Goal: Information Seeking & Learning: Check status

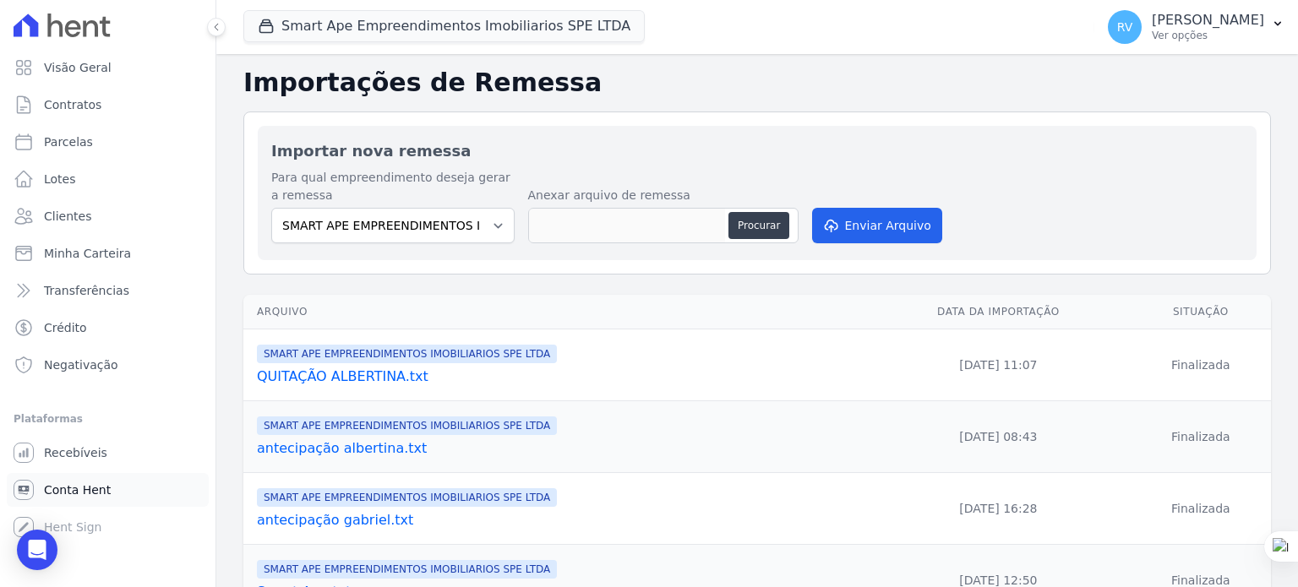
click at [68, 492] on span "Conta Hent" at bounding box center [77, 490] width 67 height 17
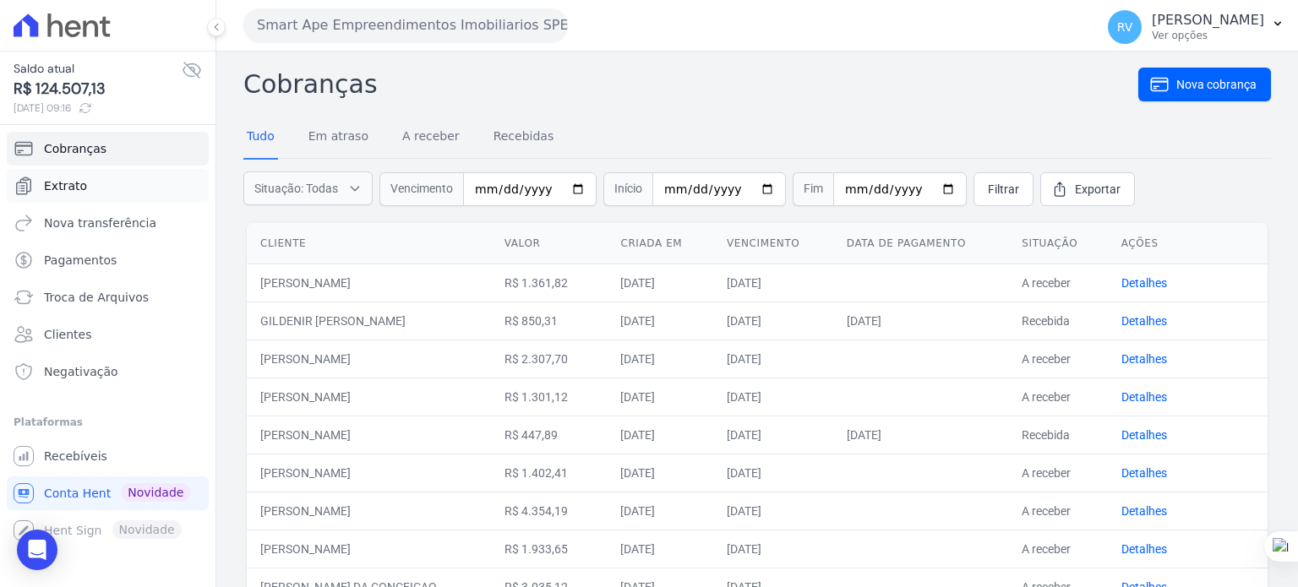
click at [99, 185] on link "Extrato" at bounding box center [108, 186] width 202 height 34
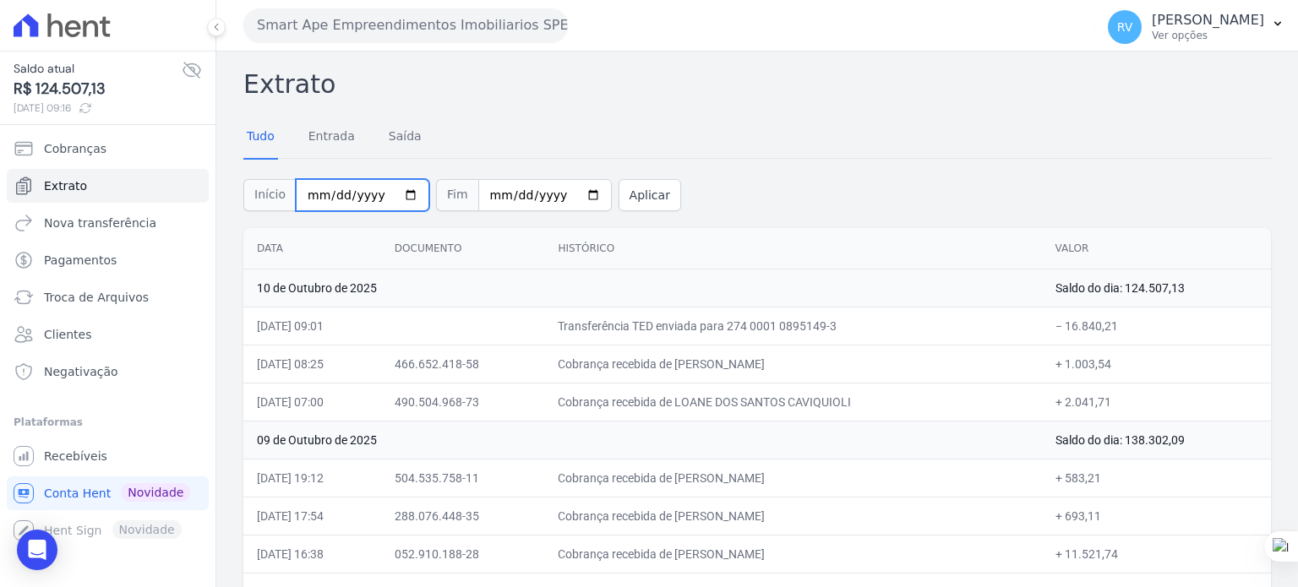
click at [398, 195] on input "2025-10-01" at bounding box center [363, 195] width 134 height 32
type input "[DATE]"
click at [636, 198] on button "Aplicar" at bounding box center [650, 195] width 63 height 32
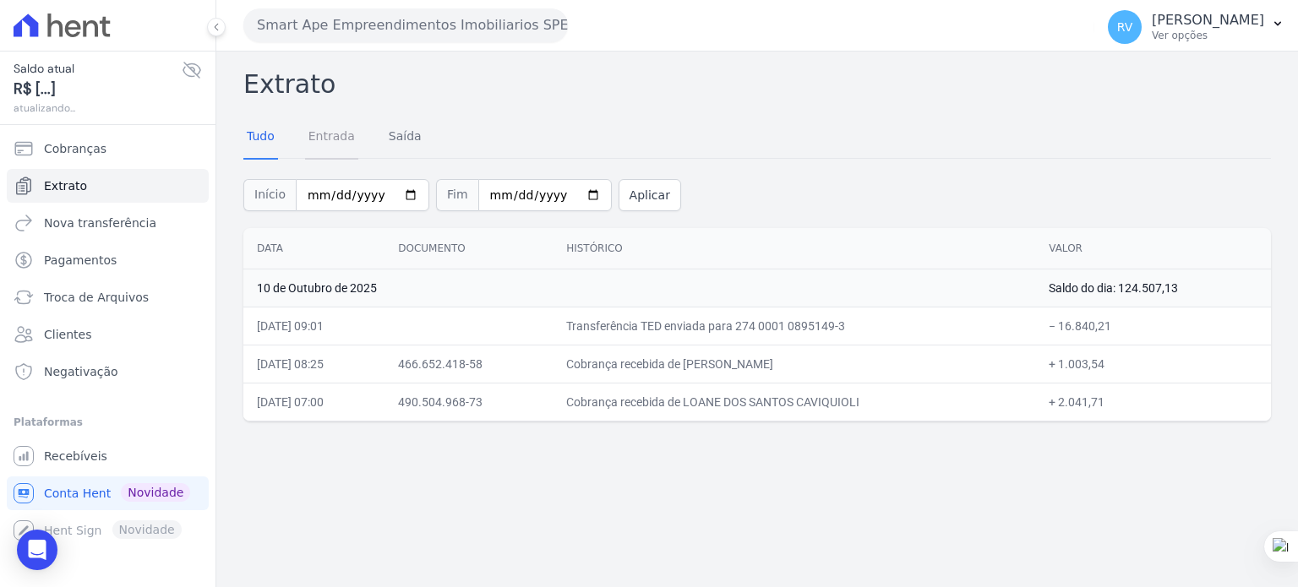
click at [330, 139] on link "Entrada" at bounding box center [331, 138] width 53 height 44
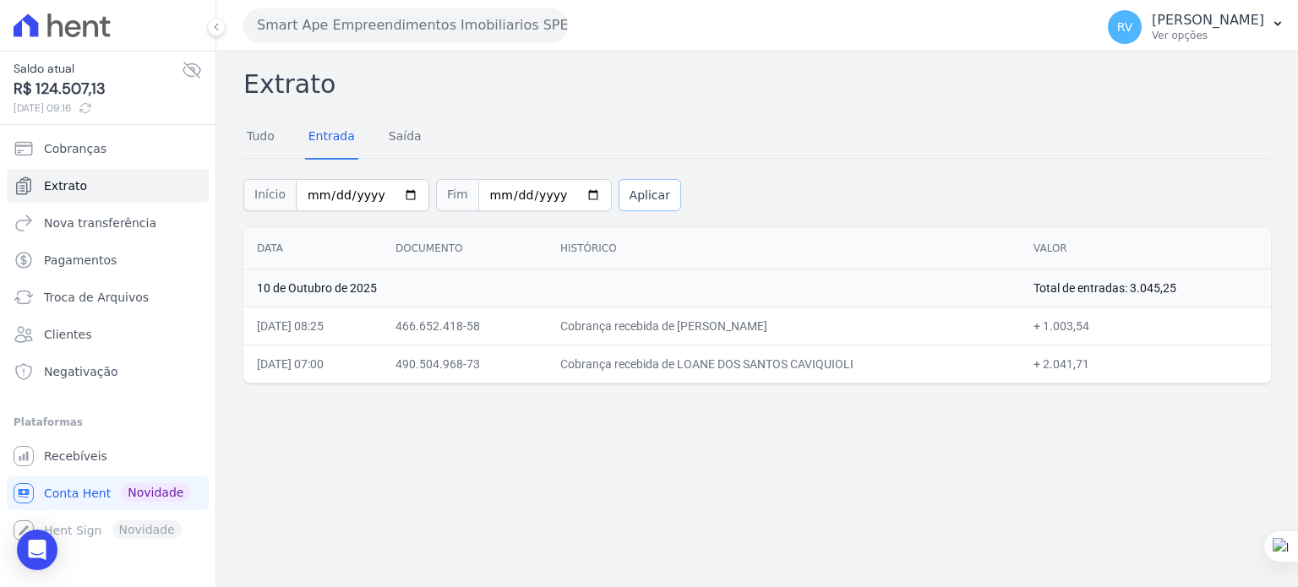
click at [629, 196] on button "Aplicar" at bounding box center [650, 195] width 63 height 32
drag, startPoint x: 746, startPoint y: 356, endPoint x: 877, endPoint y: 357, distance: 131.0
click at [877, 357] on td "Cobrança recebida de LOANE DOS SANTOS CAVIQUIOLI" at bounding box center [783, 364] width 473 height 38
click at [659, 505] on div "Extrato Tudo Entrada Saída Início 2025-10-10 Fim 2025-10-10 Aplicar Data Docume…" at bounding box center [757, 320] width 1082 height 536
click at [252, 135] on link "Tudo" at bounding box center [260, 138] width 35 height 44
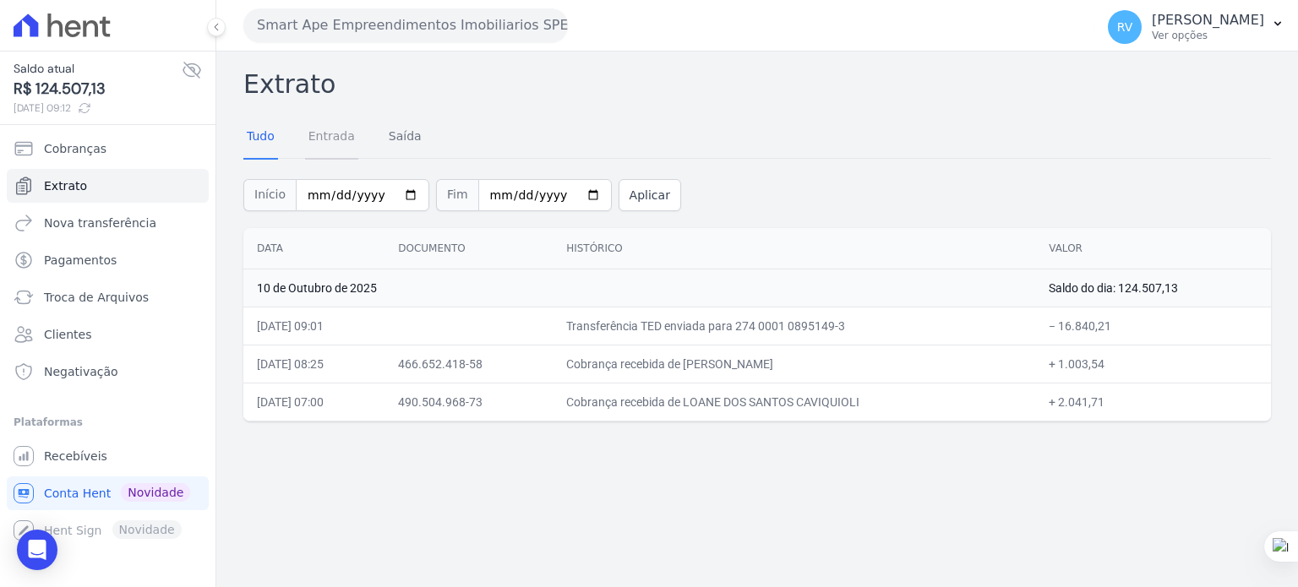
click at [338, 138] on link "Entrada" at bounding box center [331, 138] width 53 height 44
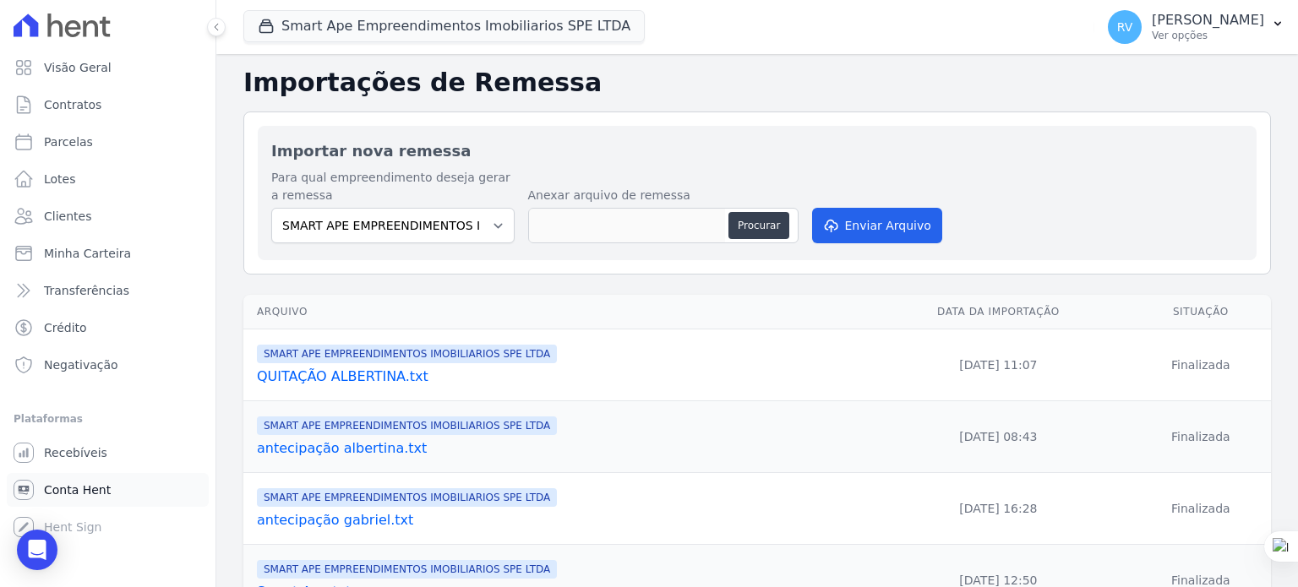
click at [72, 494] on span "Conta Hent" at bounding box center [77, 490] width 67 height 17
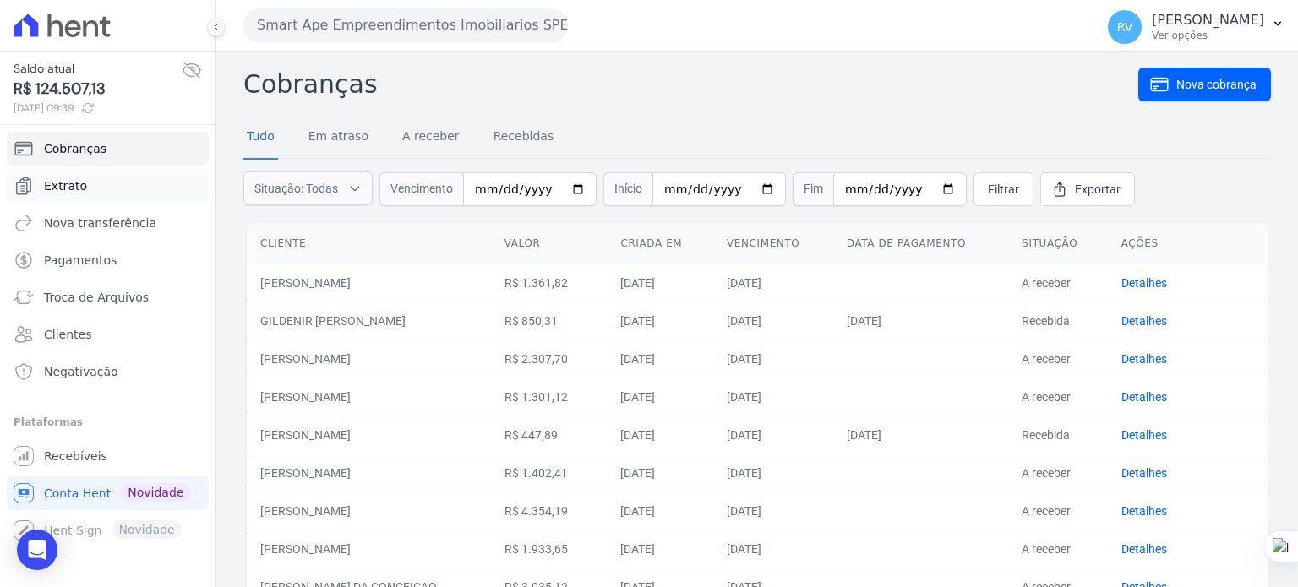
click at [67, 188] on span "Extrato" at bounding box center [65, 185] width 43 height 17
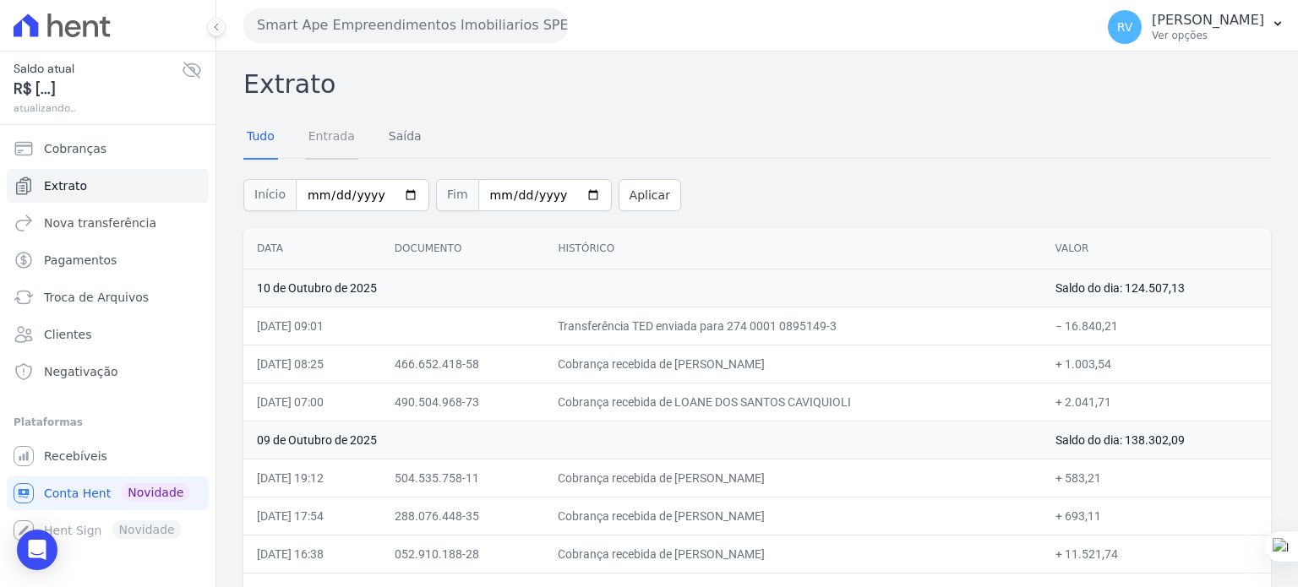
click at [331, 134] on link "Entrada" at bounding box center [331, 138] width 53 height 44
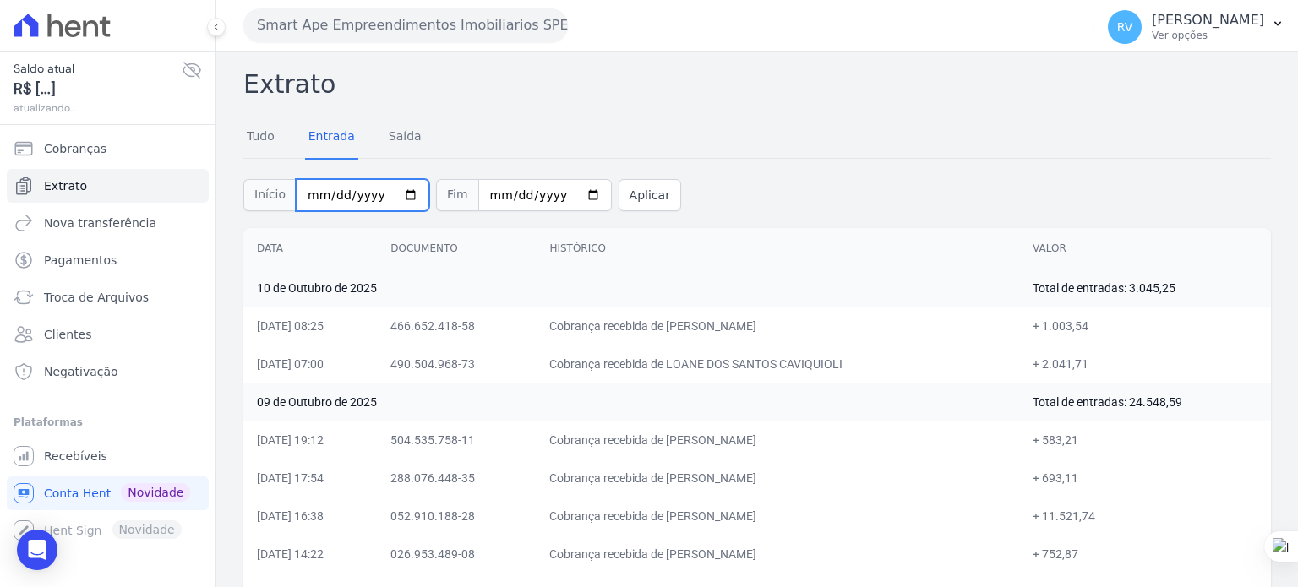
click at [401, 194] on input "2025-10-01" at bounding box center [363, 195] width 134 height 32
type input "[DATE]"
click at [634, 185] on button "Aplicar" at bounding box center [650, 195] width 63 height 32
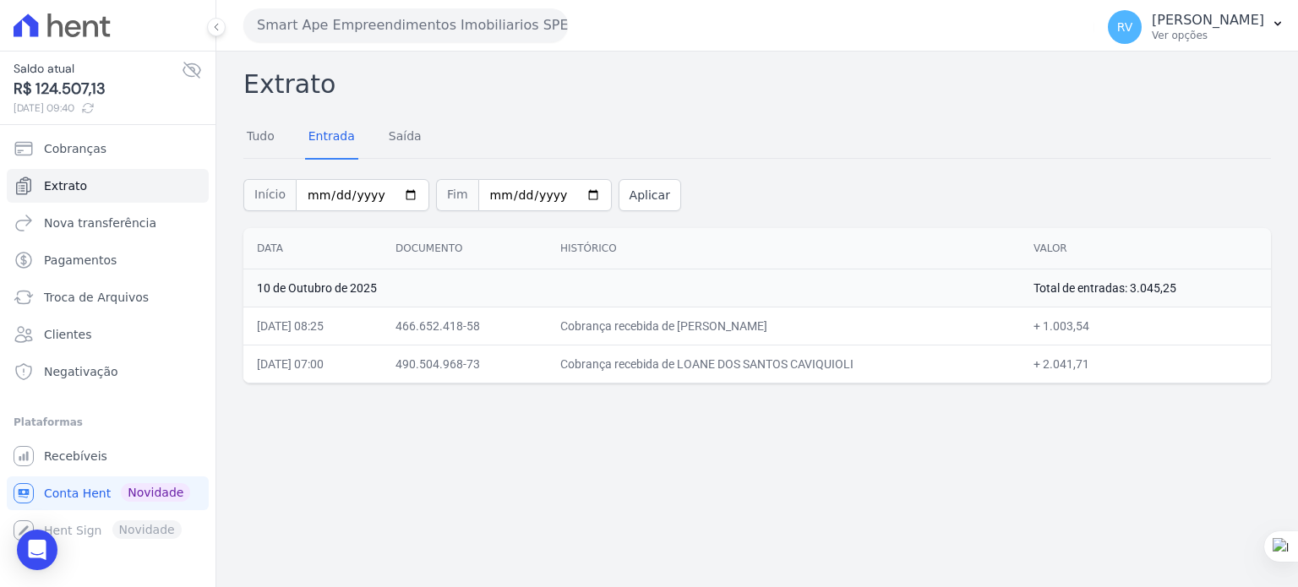
drag, startPoint x: 715, startPoint y: 366, endPoint x: 856, endPoint y: 373, distance: 141.3
click at [856, 373] on td "Cobrança recebida de LOANE DOS SANTOS CAVIQUIOLI" at bounding box center [783, 364] width 473 height 38
click at [764, 353] on td "Cobrança recebida de LOANE DOS SANTOS CAVIQUIOLI" at bounding box center [783, 364] width 473 height 38
drag, startPoint x: 710, startPoint y: 327, endPoint x: 867, endPoint y: 330, distance: 157.2
click at [867, 330] on td "Cobrança recebida de [PERSON_NAME]" at bounding box center [783, 326] width 473 height 38
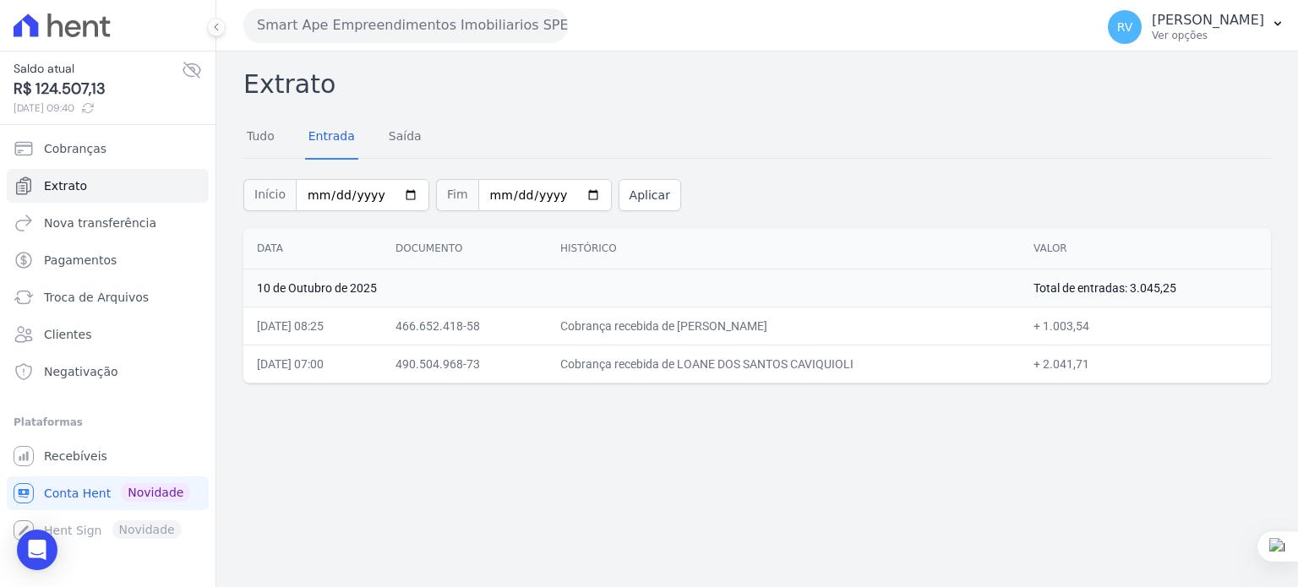
copy td "RONIVAN BARBOSA DE SOUSA"
drag, startPoint x: 1052, startPoint y: 324, endPoint x: 1098, endPoint y: 324, distance: 45.6
click at [1098, 324] on td "+ 1.003,54" at bounding box center [1145, 326] width 251 height 38
copy td "1.003,54"
drag, startPoint x: 706, startPoint y: 369, endPoint x: 838, endPoint y: 369, distance: 132.7
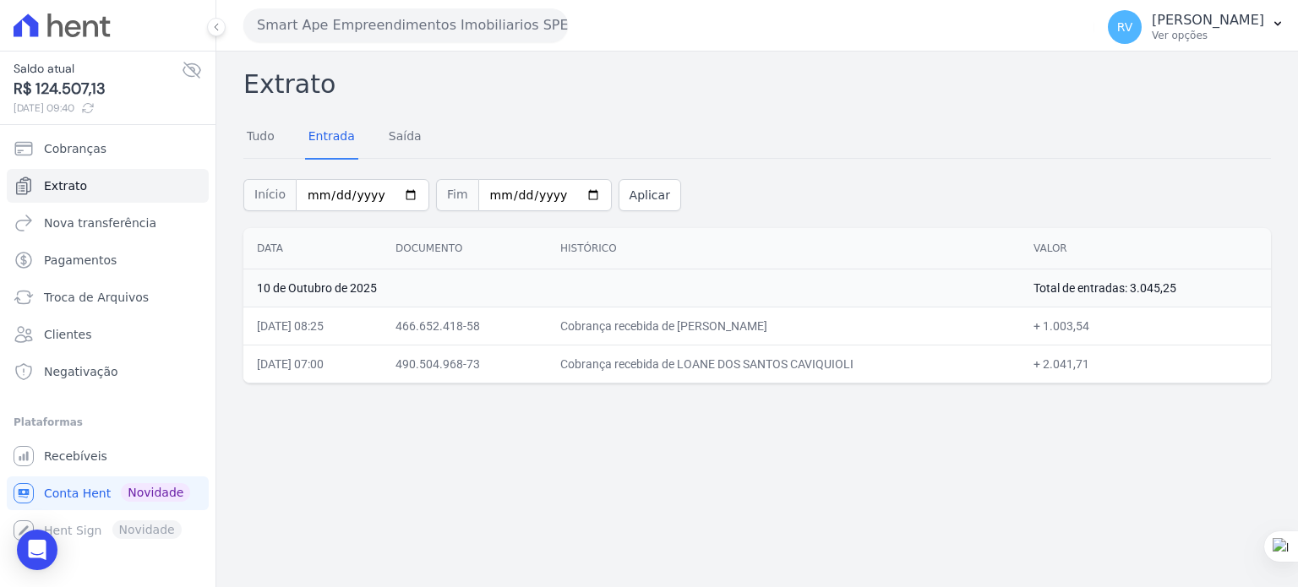
click at [838, 369] on td "Cobrança recebida de LOANE DOS SANTOS CAVIQUIOLI" at bounding box center [783, 364] width 473 height 38
click at [842, 368] on td "Cobrança recebida de LOANE DOS SANTOS CAVIQUIOLI" at bounding box center [783, 364] width 473 height 38
drag, startPoint x: 707, startPoint y: 364, endPoint x: 852, endPoint y: 368, distance: 144.5
click at [852, 368] on td "Cobrança recebida de LOANE DOS SANTOS CAVIQUIOLI" at bounding box center [783, 364] width 473 height 38
copy td "LOANE DOS SANTOS CAVIQ"
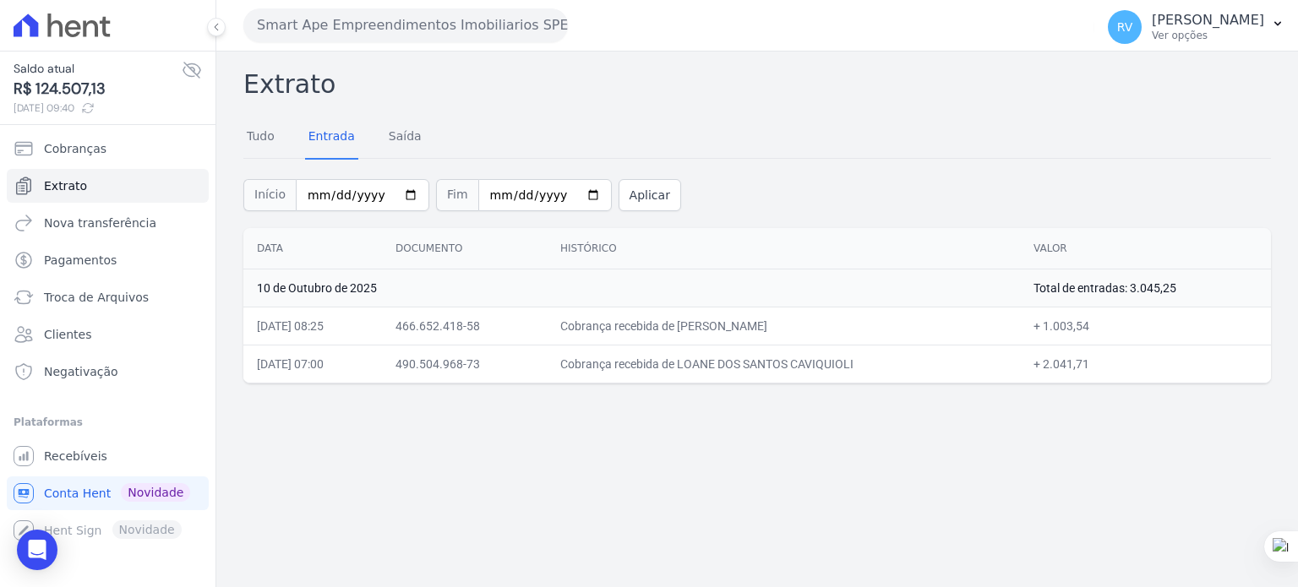
copy td "LOANE DOS SANTOS CAVIQ"
drag, startPoint x: 705, startPoint y: 326, endPoint x: 733, endPoint y: 325, distance: 28.7
click at [733, 325] on td "Cobrança recebida de [PERSON_NAME]" at bounding box center [783, 326] width 473 height 38
click at [721, 365] on td "Cobrança recebida de LOANE DOS SANTOS CAVIQUIOLI" at bounding box center [783, 364] width 473 height 38
drag, startPoint x: 707, startPoint y: 366, endPoint x: 833, endPoint y: 369, distance: 125.9
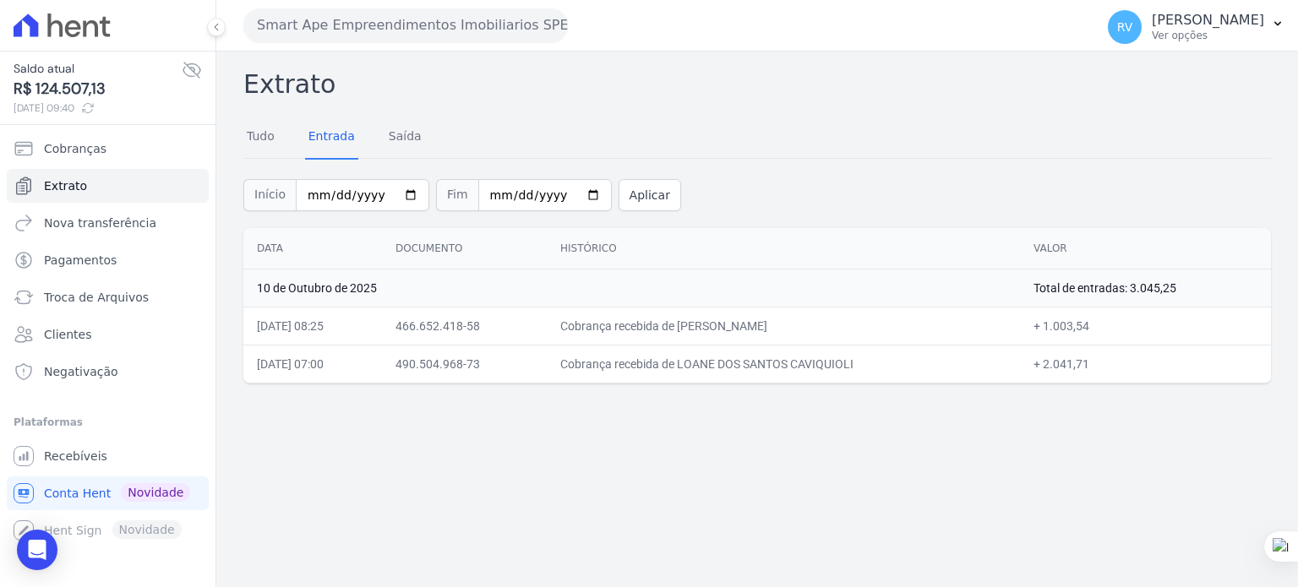
click at [833, 369] on td "Cobrança recebida de LOANE DOS SANTOS CAVIQUIOLI" at bounding box center [783, 364] width 473 height 38
copy td "LOANE DOS SANTOS CA"
drag, startPoint x: 1055, startPoint y: 363, endPoint x: 1097, endPoint y: 363, distance: 42.2
click at [1097, 363] on td "+ 2.041,71" at bounding box center [1145, 364] width 251 height 38
copy td "2.041,71"
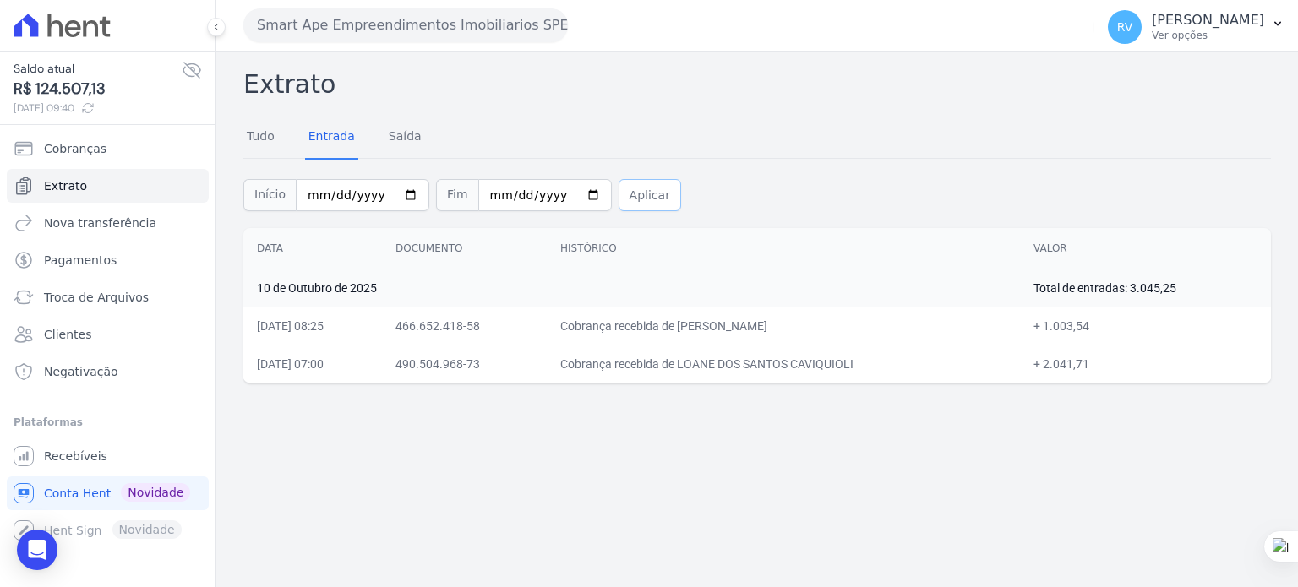
click at [619, 194] on button "Aplicar" at bounding box center [650, 195] width 63 height 32
click at [638, 190] on button "Aplicar" at bounding box center [650, 195] width 63 height 32
click at [619, 204] on button "Aplicar" at bounding box center [650, 195] width 63 height 32
click at [622, 195] on button "Aplicar" at bounding box center [650, 195] width 63 height 32
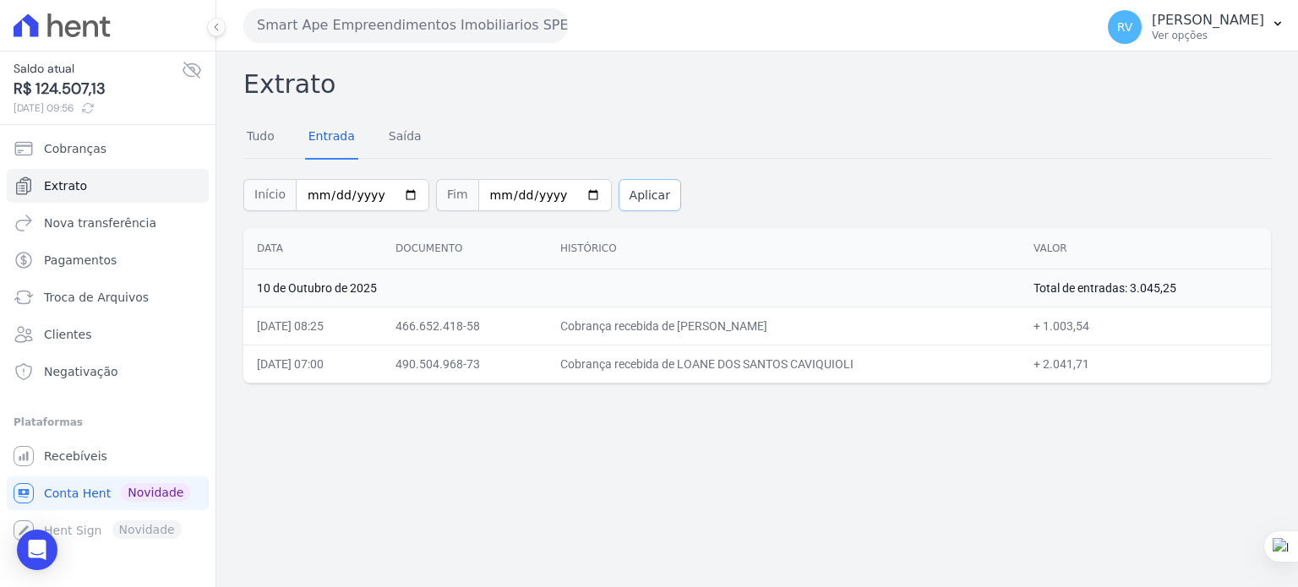
click at [622, 195] on button "Aplicar" at bounding box center [650, 195] width 63 height 32
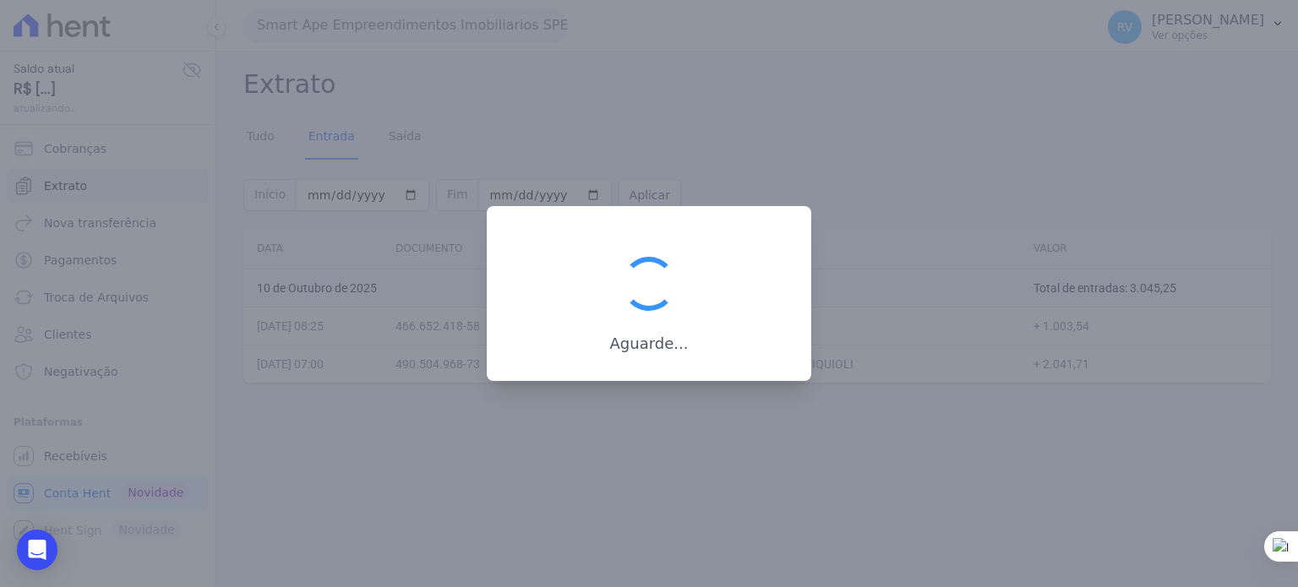
click at [622, 195] on div at bounding box center [649, 293] width 1298 height 587
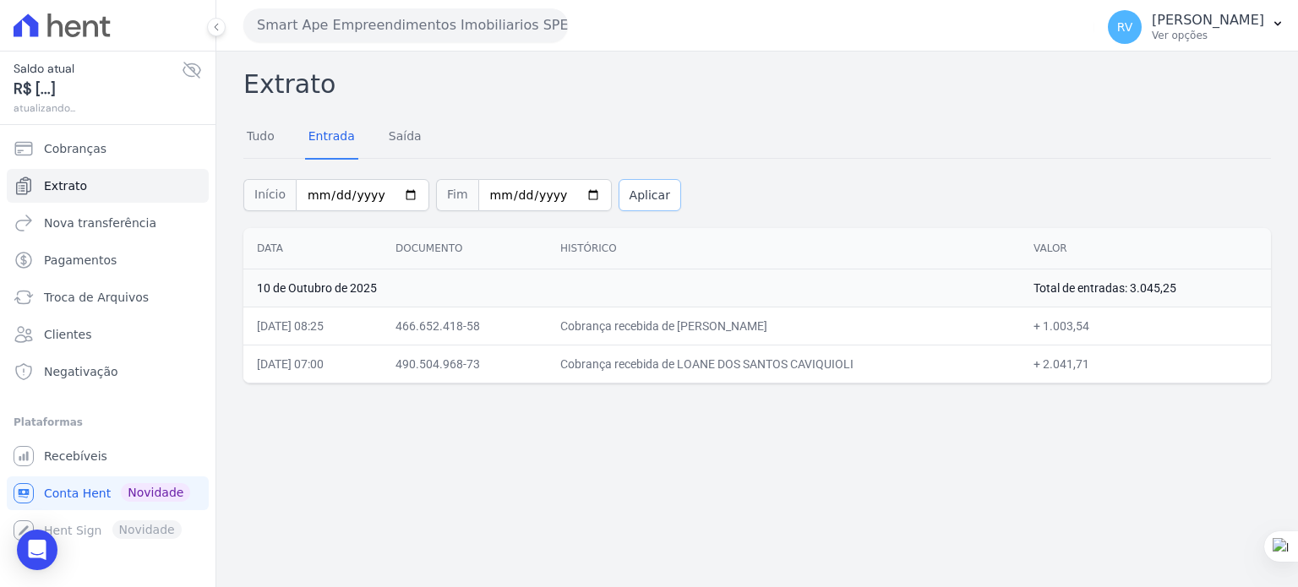
click at [622, 195] on button "Aplicar" at bounding box center [650, 195] width 63 height 32
click at [406, 191] on input "[DATE]" at bounding box center [363, 195] width 134 height 32
click at [400, 192] on input "[DATE]" at bounding box center [363, 195] width 134 height 32
type input "2025-10-09"
click at [647, 193] on button "Aplicar" at bounding box center [650, 195] width 63 height 32
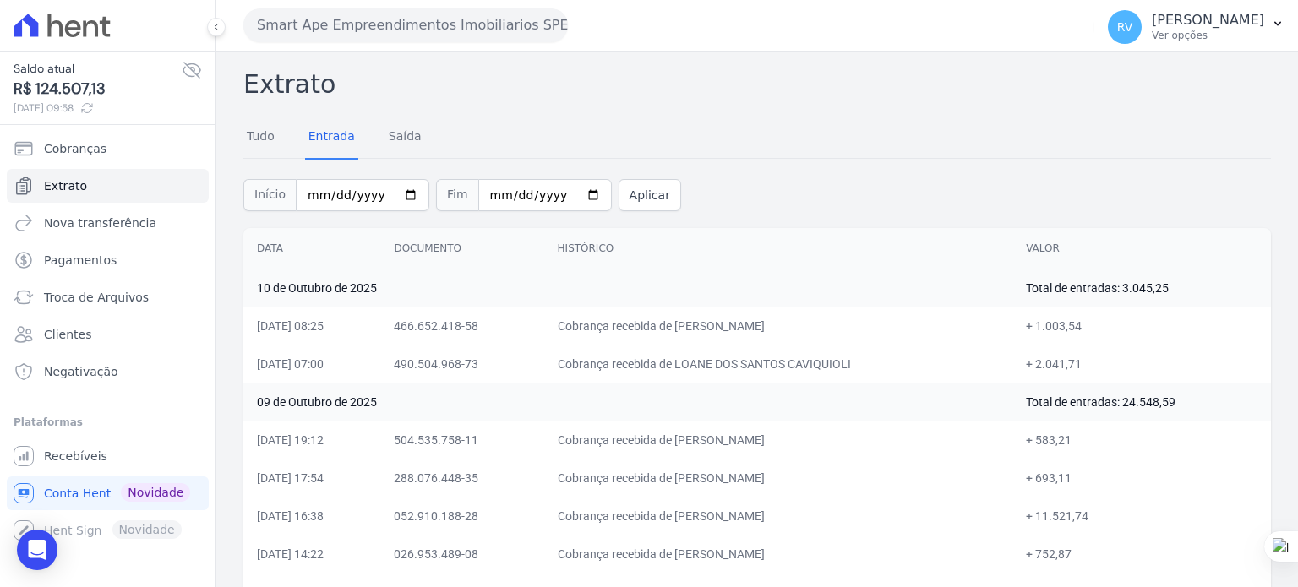
scroll to position [72, 0]
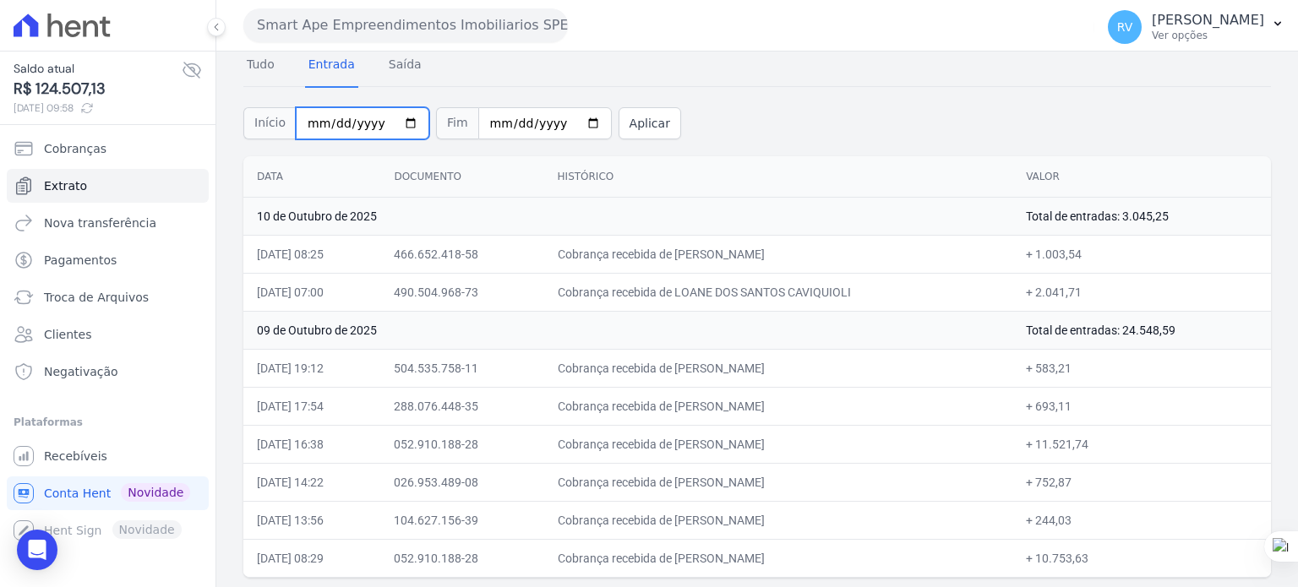
click at [399, 118] on input "[DATE]" at bounding box center [363, 123] width 134 height 32
type input "[DATE]"
click at [635, 118] on button "Aplicar" at bounding box center [650, 123] width 63 height 32
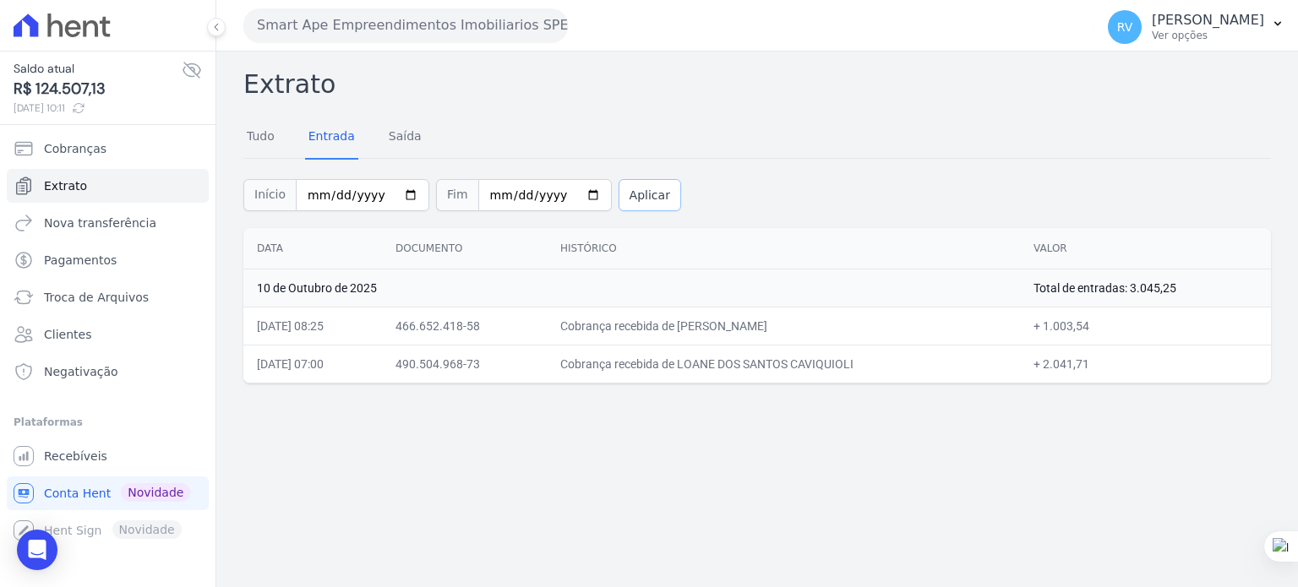
click at [620, 207] on button "Aplicar" at bounding box center [650, 195] width 63 height 32
click at [619, 188] on button "Aplicar" at bounding box center [650, 195] width 63 height 32
drag, startPoint x: 693, startPoint y: 356, endPoint x: 912, endPoint y: 368, distance: 219.2
click at [877, 364] on td "Cobrança recebida de LOANE DOS SANTOS CAVIQUIOLI" at bounding box center [783, 364] width 473 height 38
